Goal: Find specific page/section: Find specific page/section

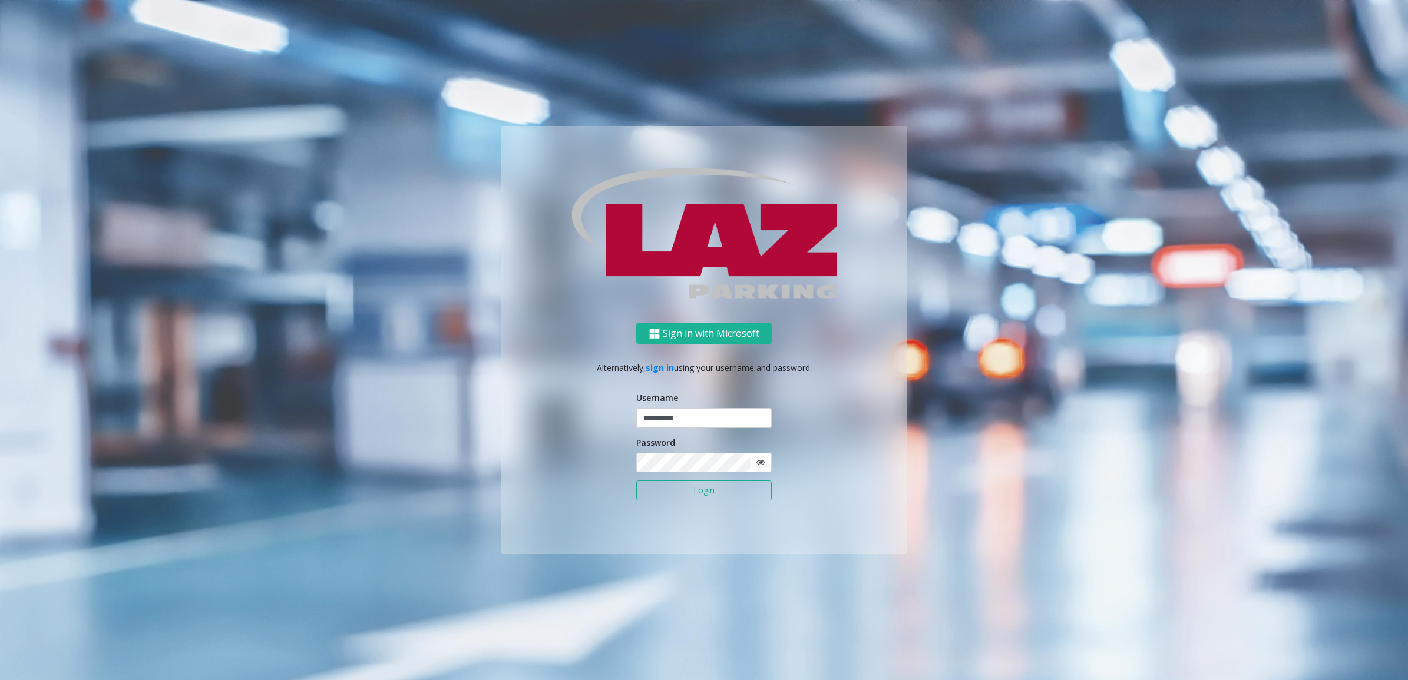
click at [711, 492] on button "Login" at bounding box center [703, 491] width 135 height 20
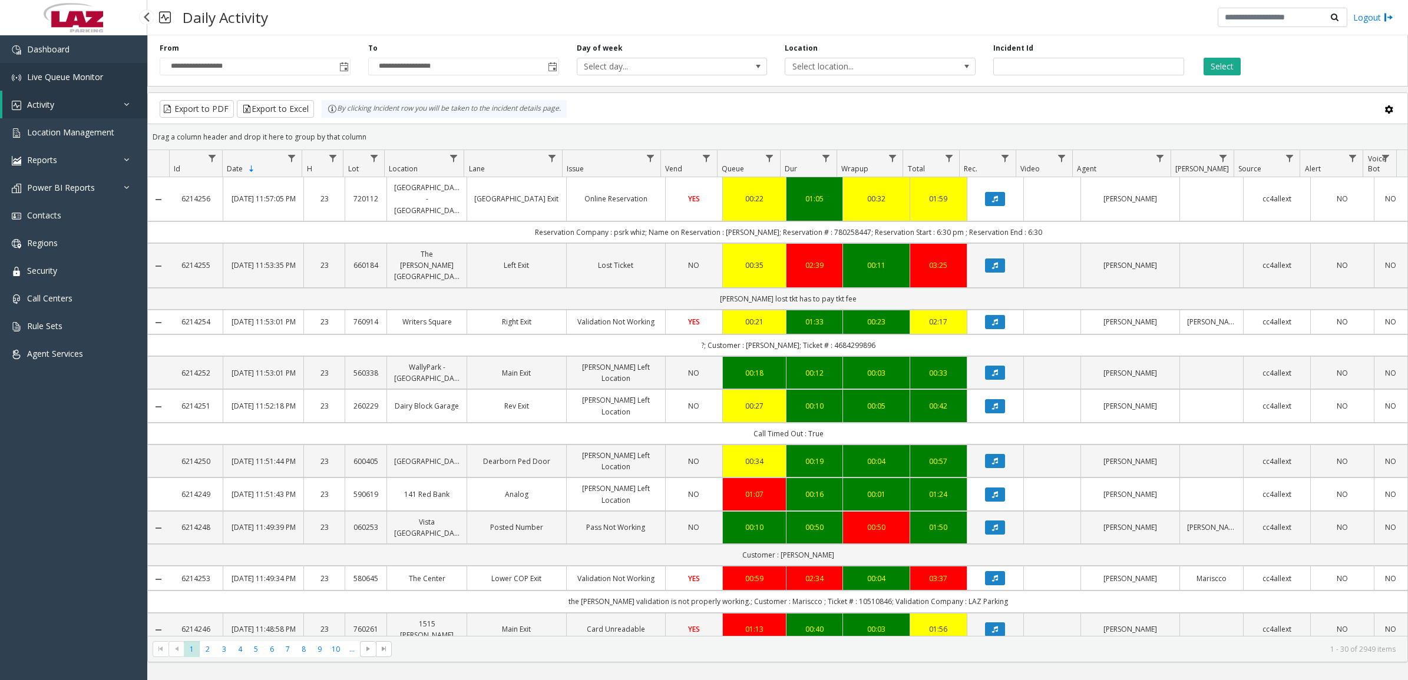
click at [42, 75] on span "Live Queue Monitor" at bounding box center [65, 76] width 76 height 11
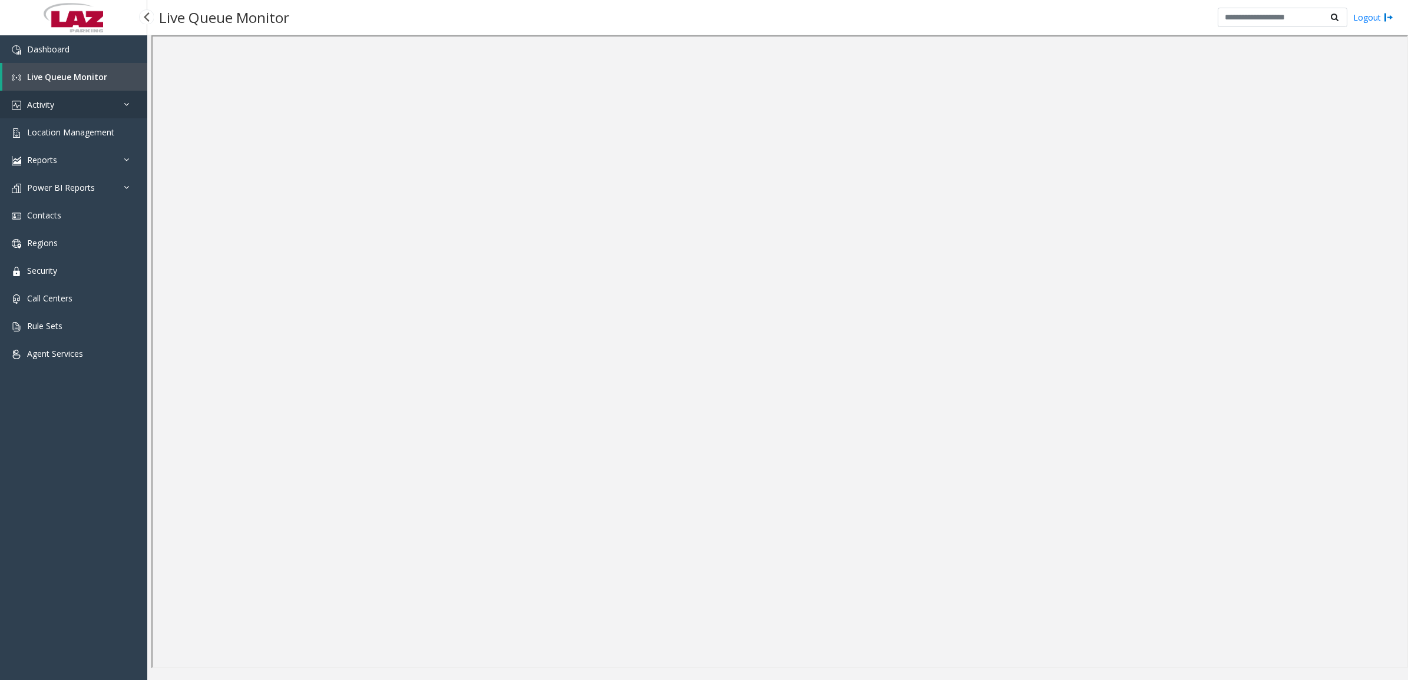
click at [42, 110] on link "Activity" at bounding box center [73, 105] width 147 height 28
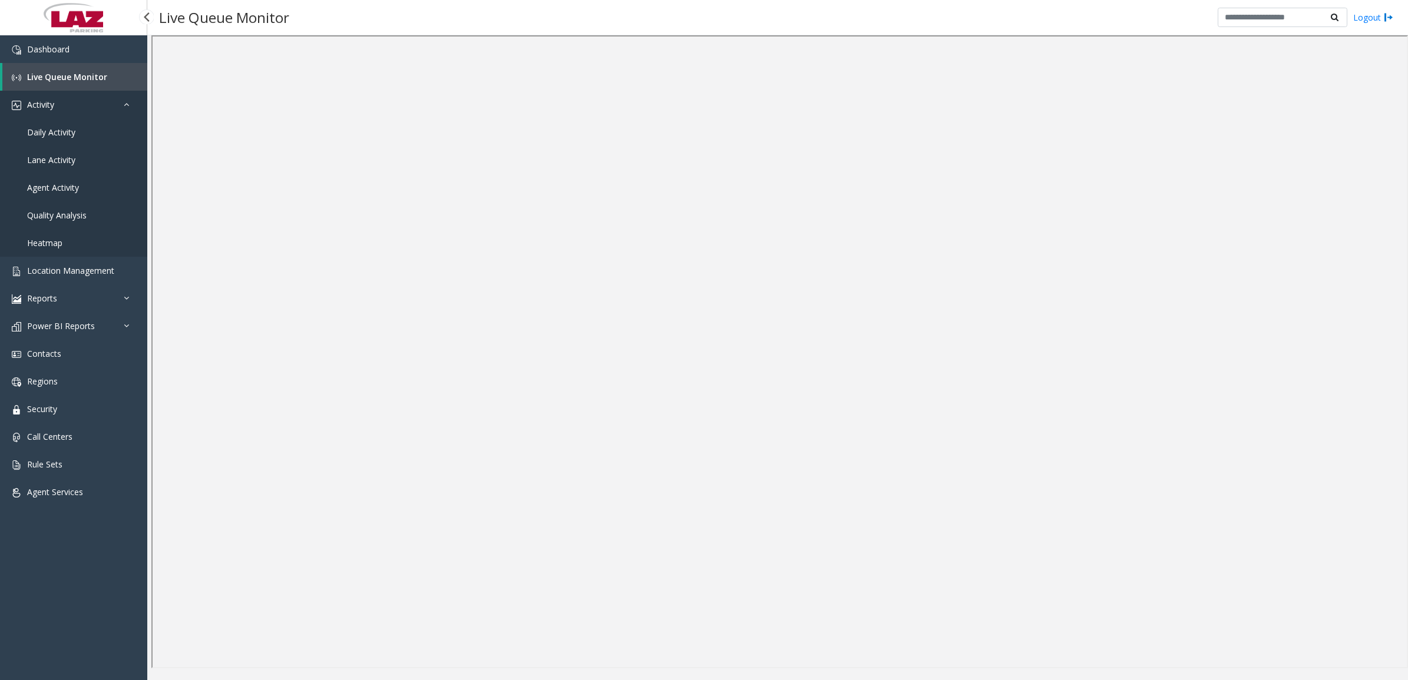
click at [48, 105] on span "Activity" at bounding box center [40, 104] width 27 height 11
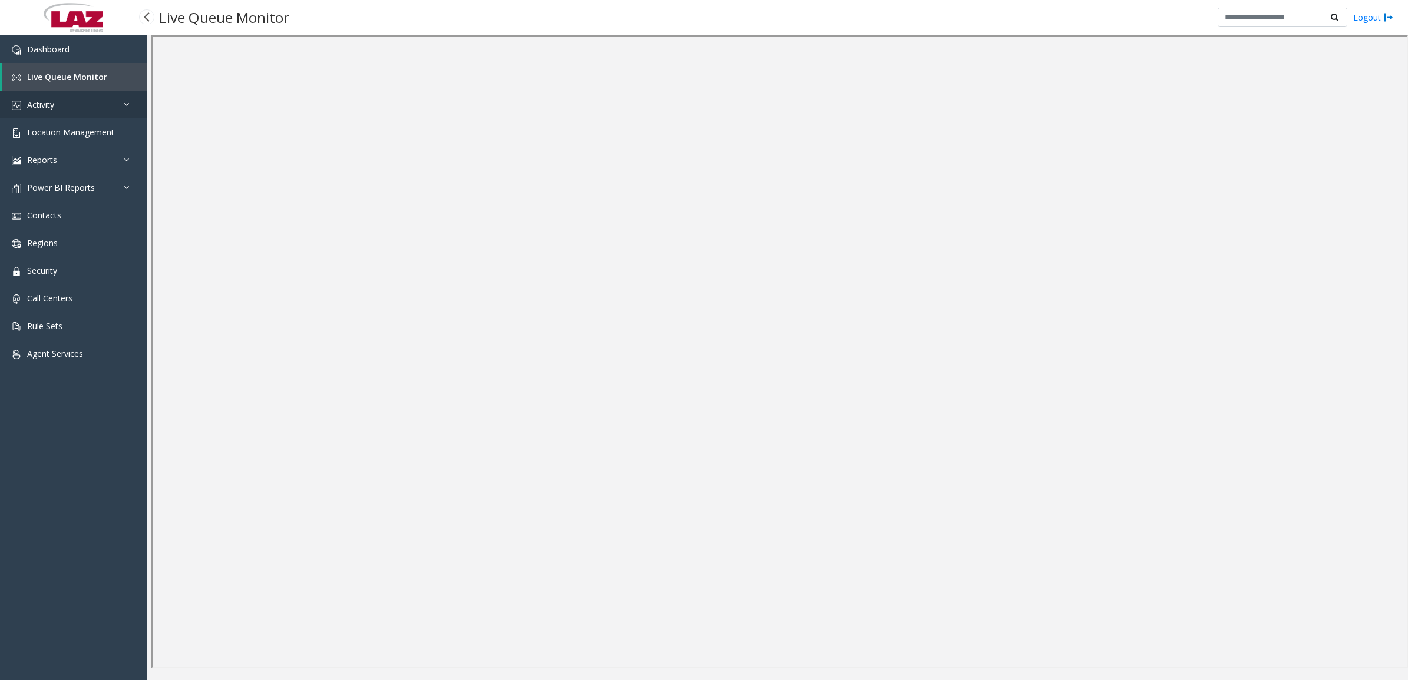
click at [48, 105] on span "Activity" at bounding box center [40, 104] width 27 height 11
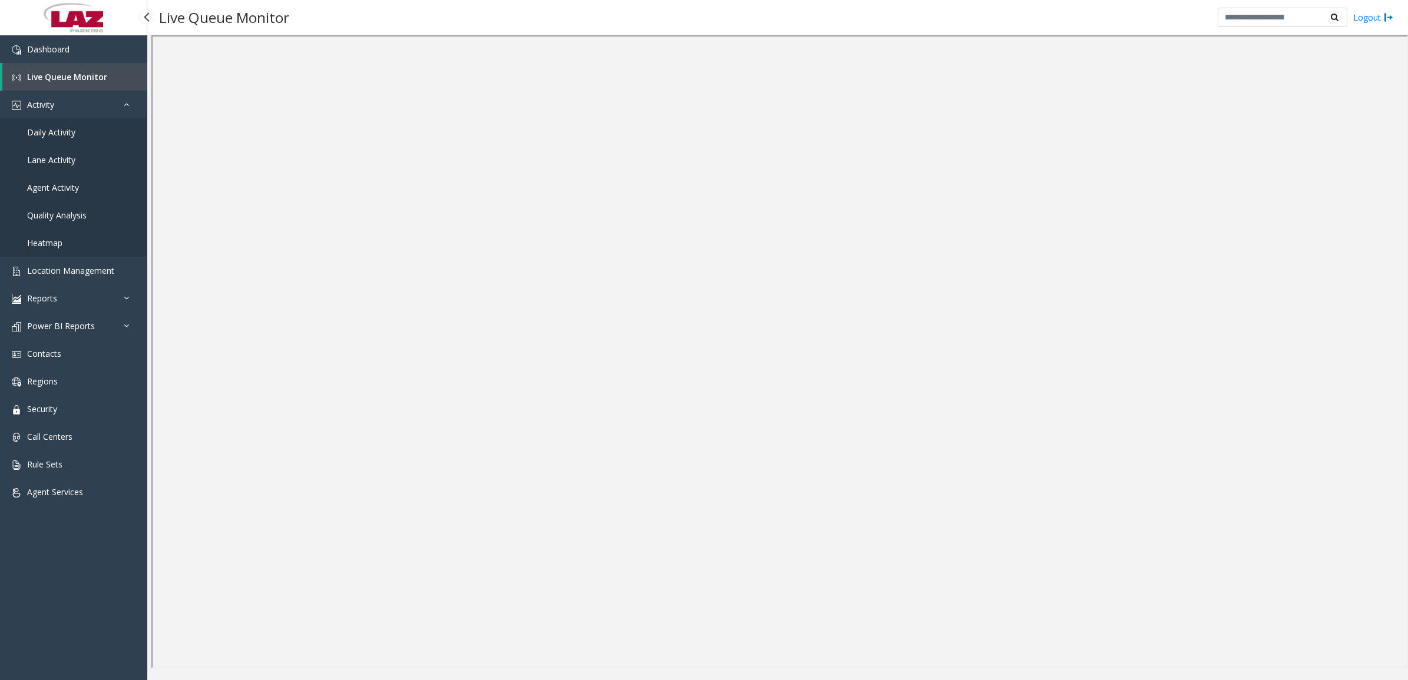
click at [43, 128] on span "Daily Activity" at bounding box center [51, 132] width 48 height 11
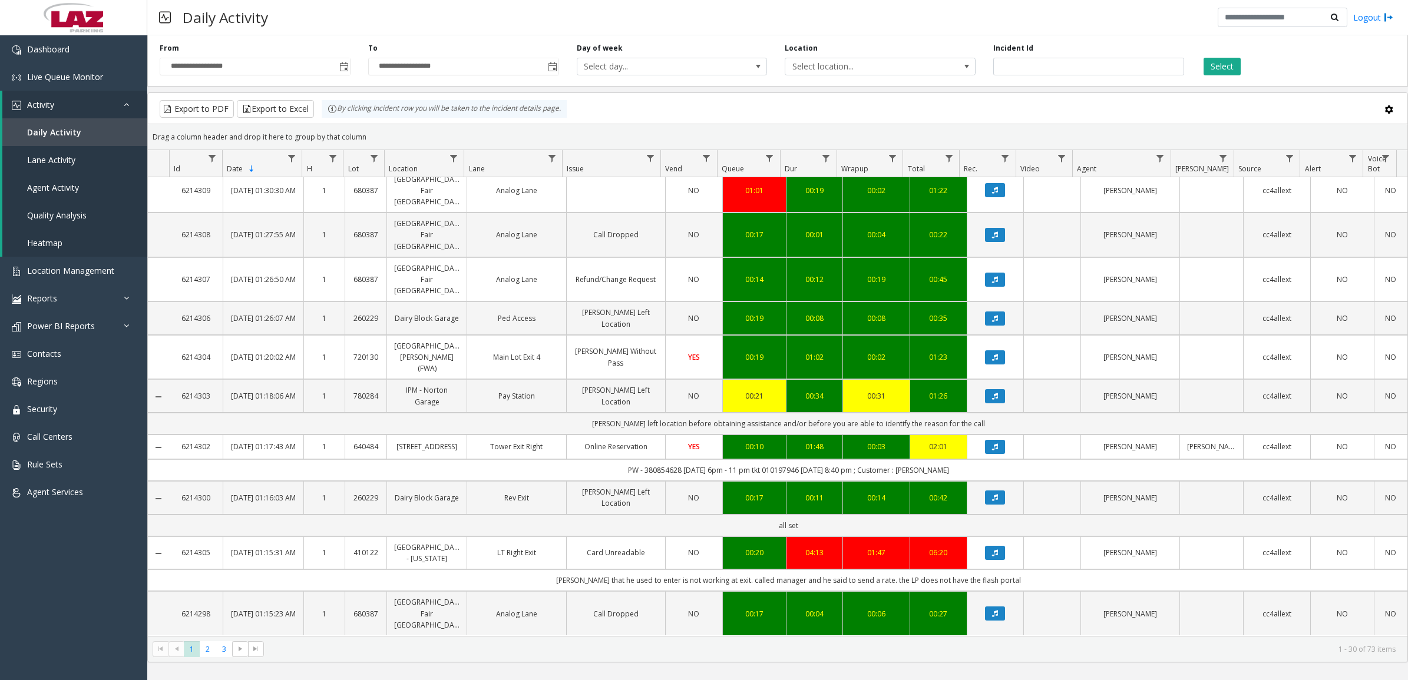
scroll to position [923, 0]
click at [209, 651] on span "2" at bounding box center [208, 649] width 16 height 16
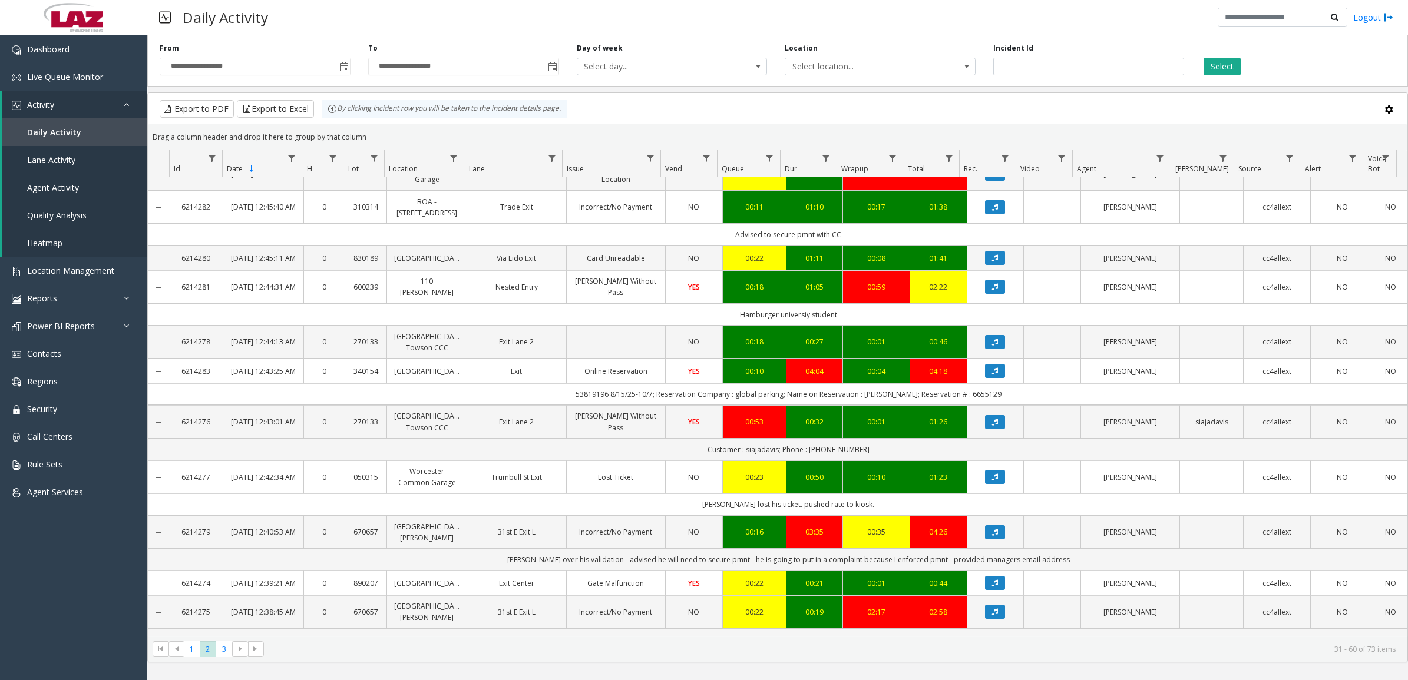
scroll to position [1011, 0]
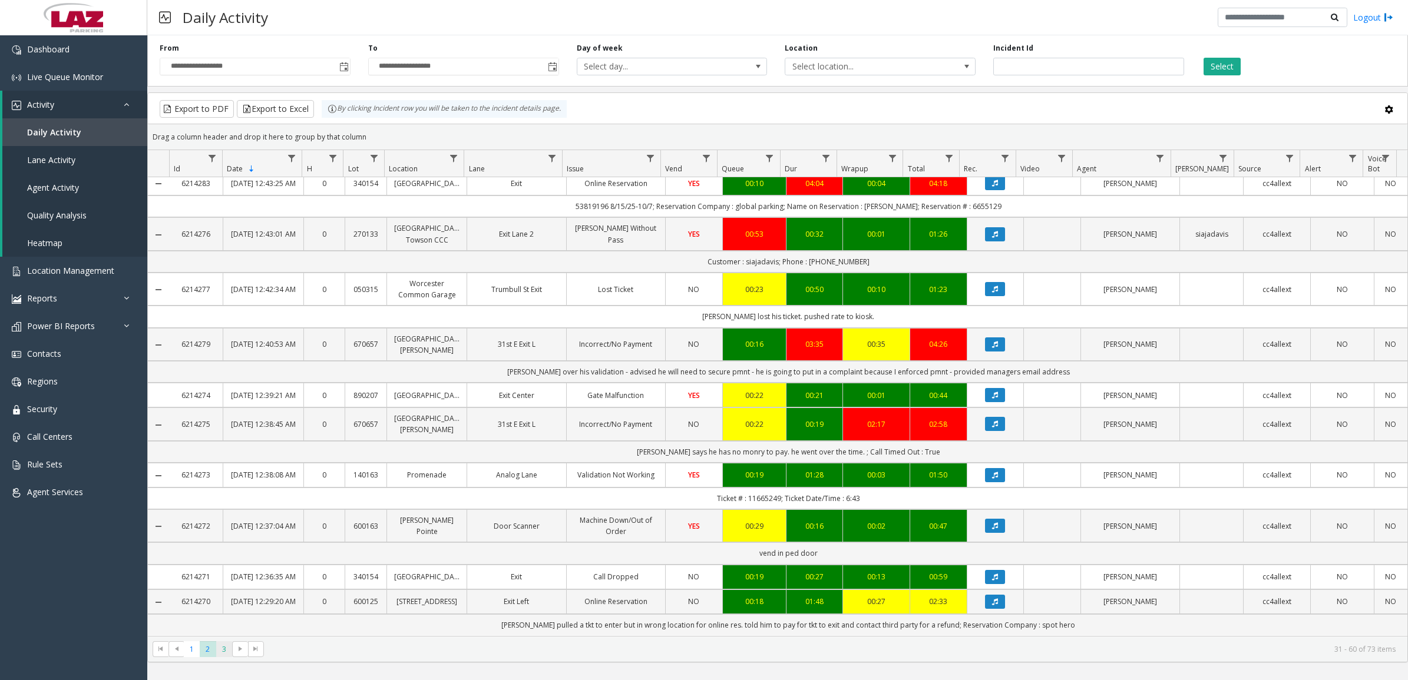
click at [228, 653] on span "3" at bounding box center [224, 649] width 16 height 16
